Goal: Task Accomplishment & Management: Use online tool/utility

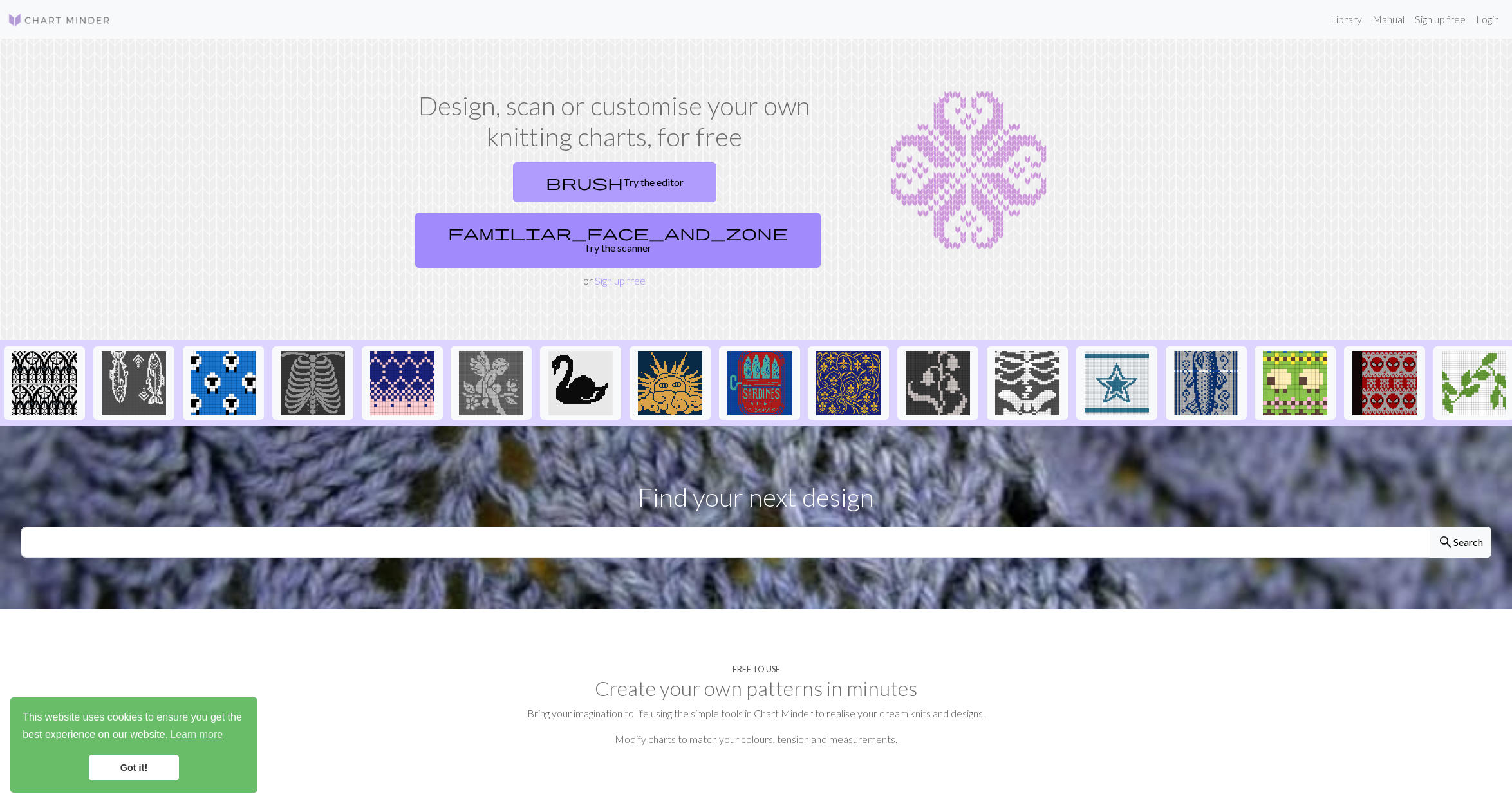
click at [518, 176] on link "brush Try the editor" at bounding box center [615, 182] width 203 height 40
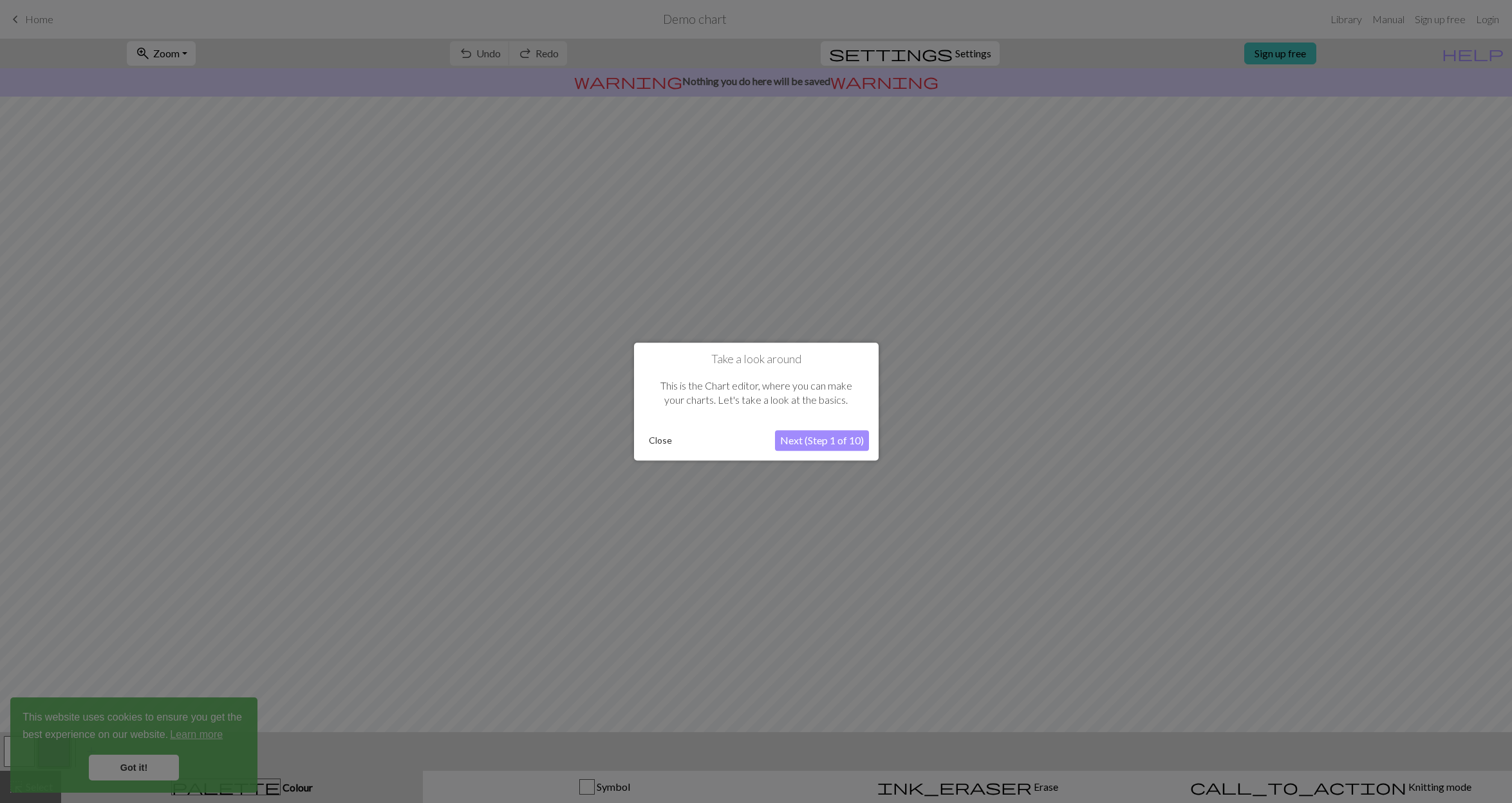
click at [797, 436] on button "Next (Step 1 of 10)" at bounding box center [821, 440] width 94 height 20
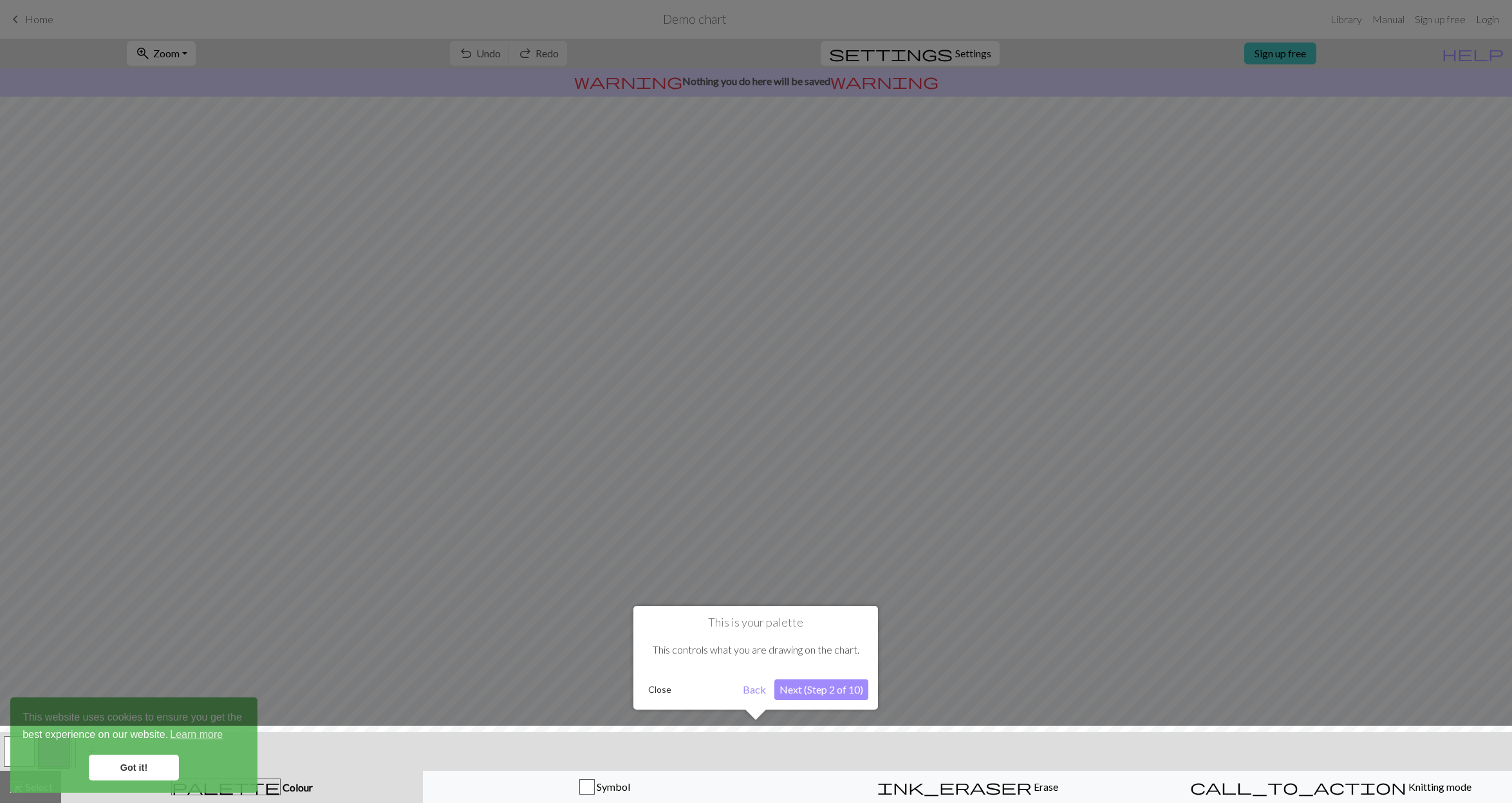
click at [793, 689] on button "Next (Step 2 of 10)" at bounding box center [821, 689] width 94 height 20
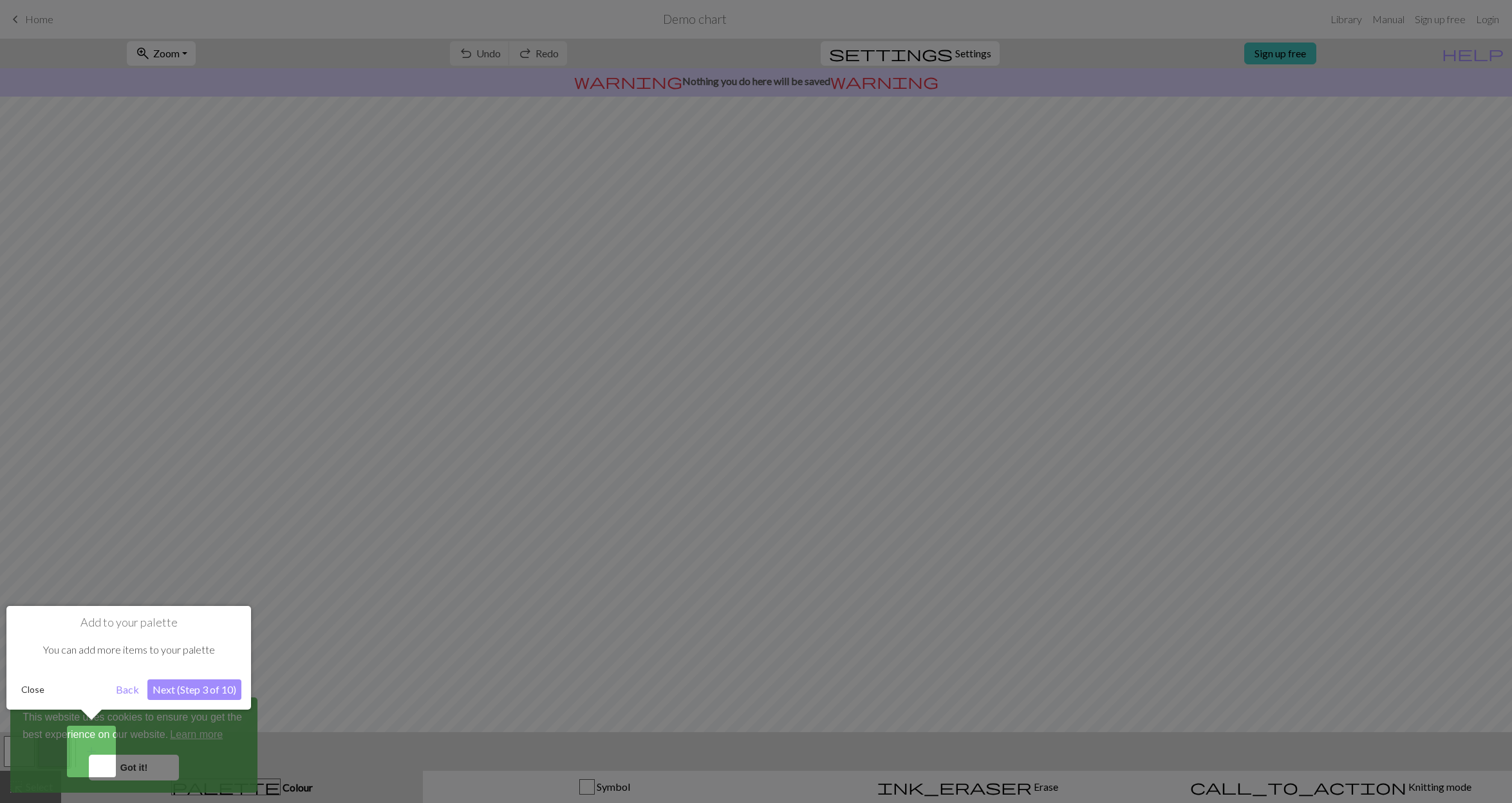
click at [26, 688] on button "Close" at bounding box center [33, 689] width 34 height 19
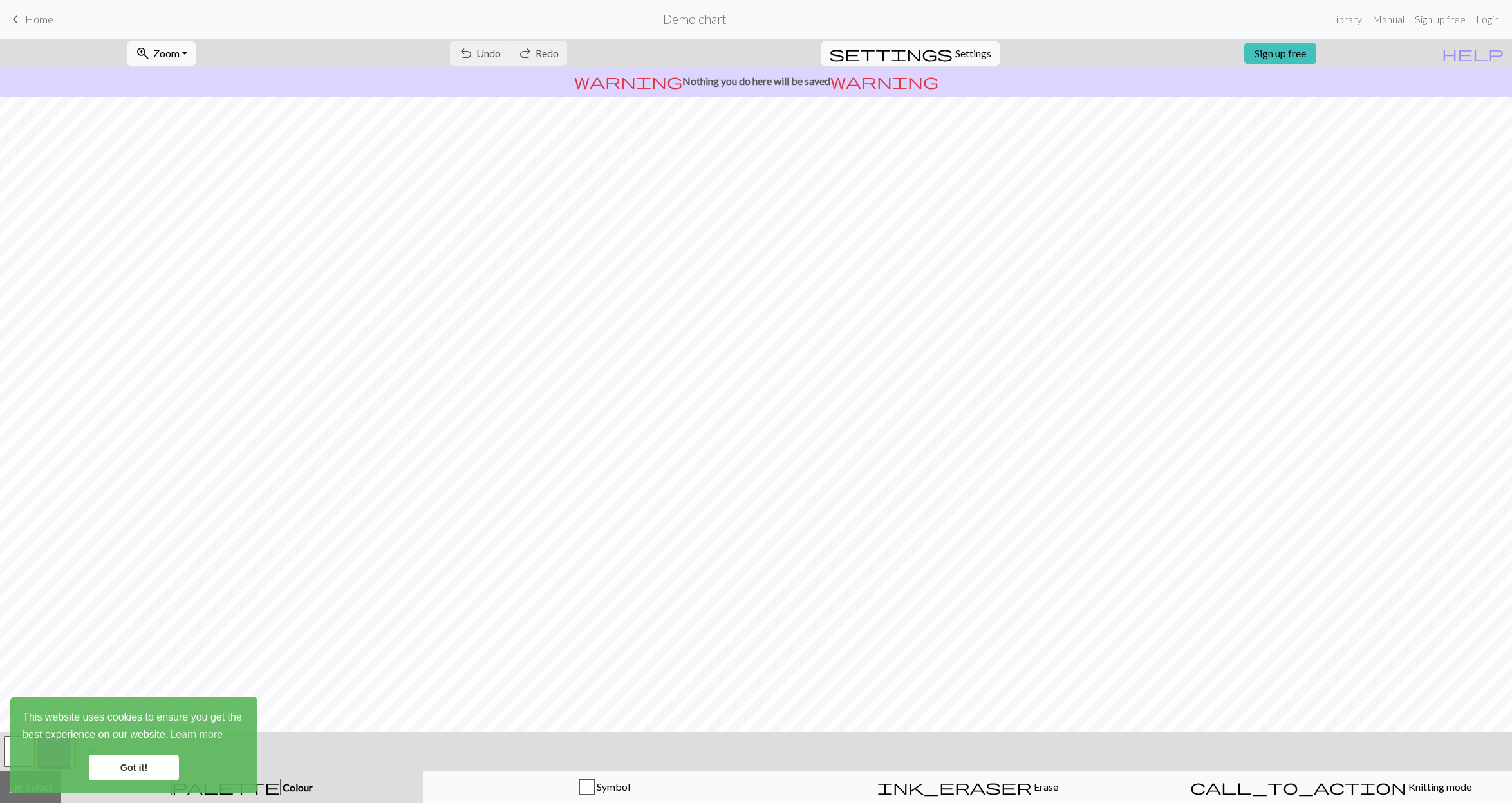
click at [120, 770] on link "Got it!" at bounding box center [133, 767] width 90 height 25
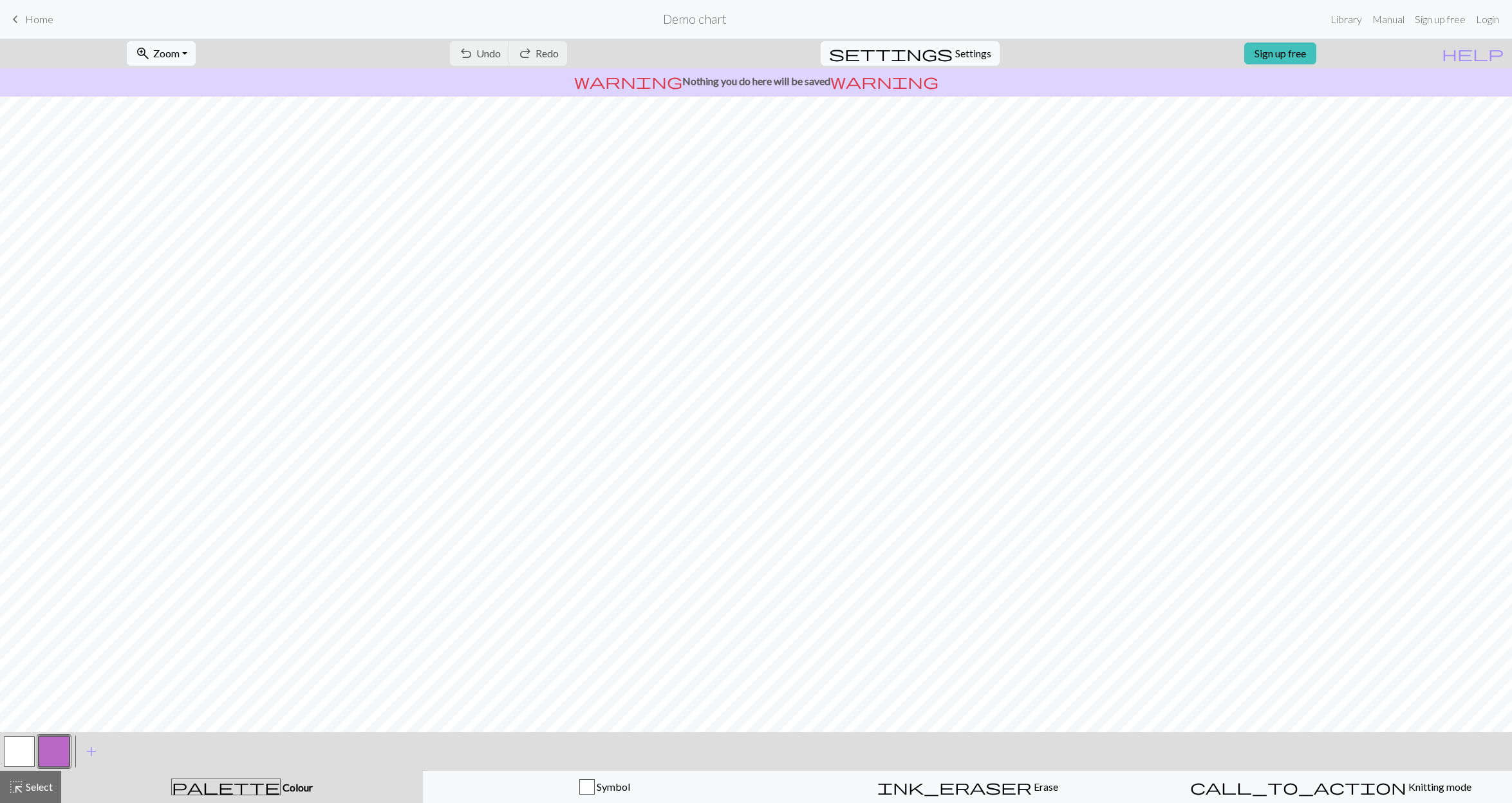
click at [36, 17] on span "Home" at bounding box center [40, 19] width 29 height 12
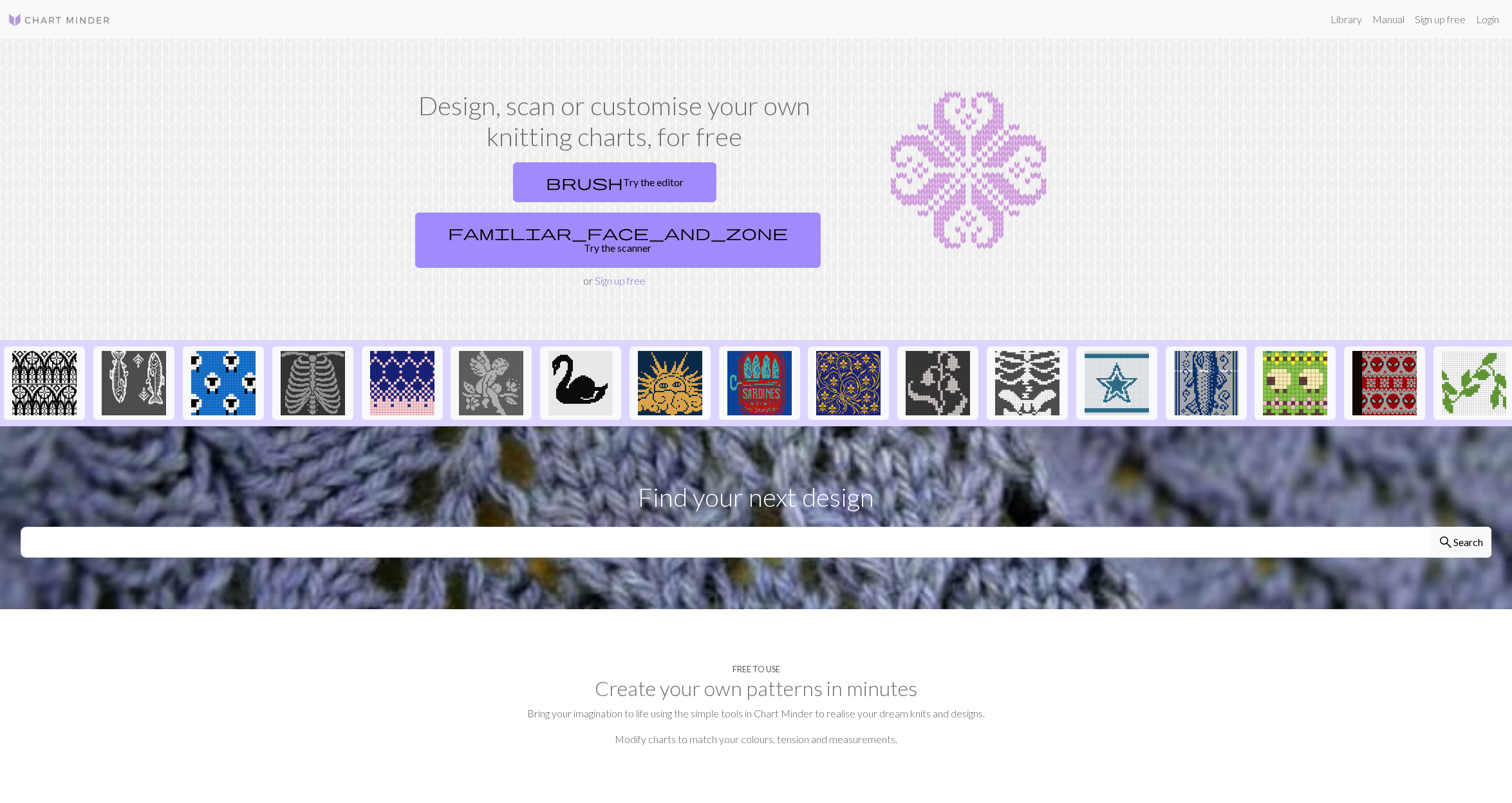
click at [617, 274] on link "Sign up free" at bounding box center [620, 280] width 51 height 12
